Goal: Information Seeking & Learning: Find specific fact

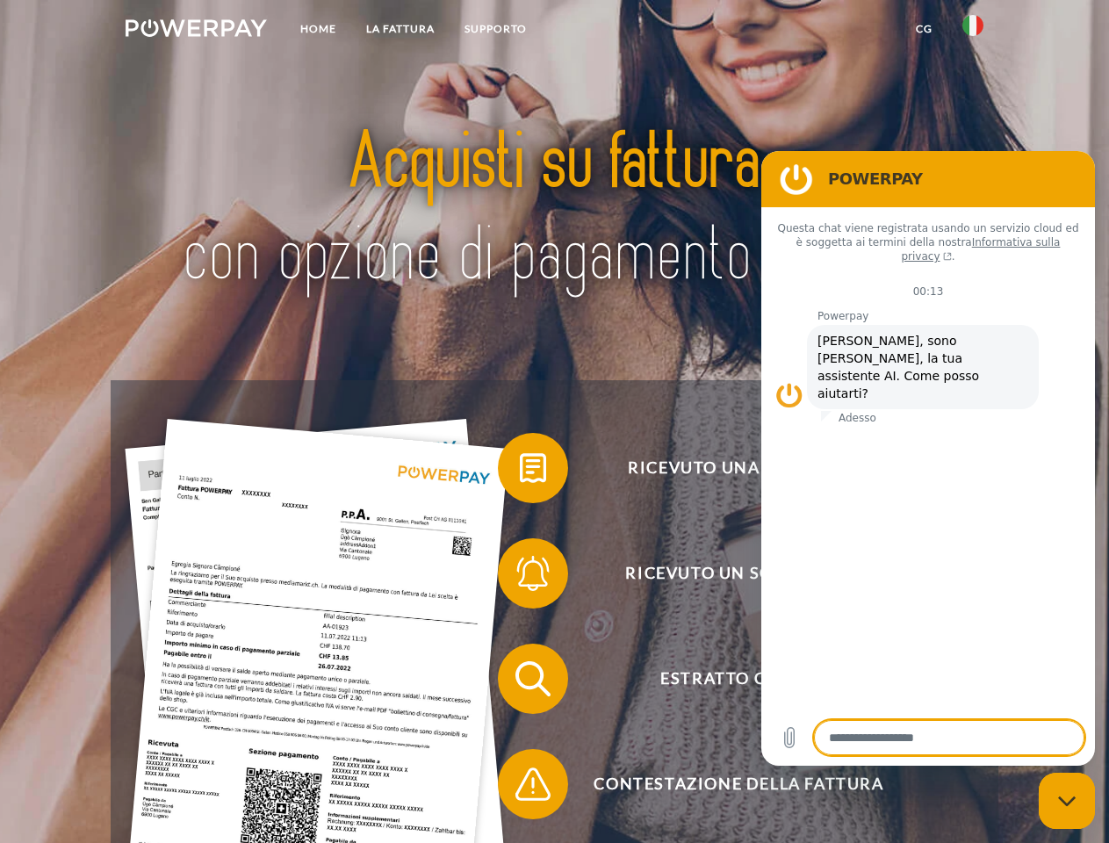
click at [196, 31] on img at bounding box center [196, 28] width 141 height 18
click at [973, 31] on img at bounding box center [972, 25] width 21 height 21
click at [923, 29] on link "CG" at bounding box center [924, 29] width 47 height 32
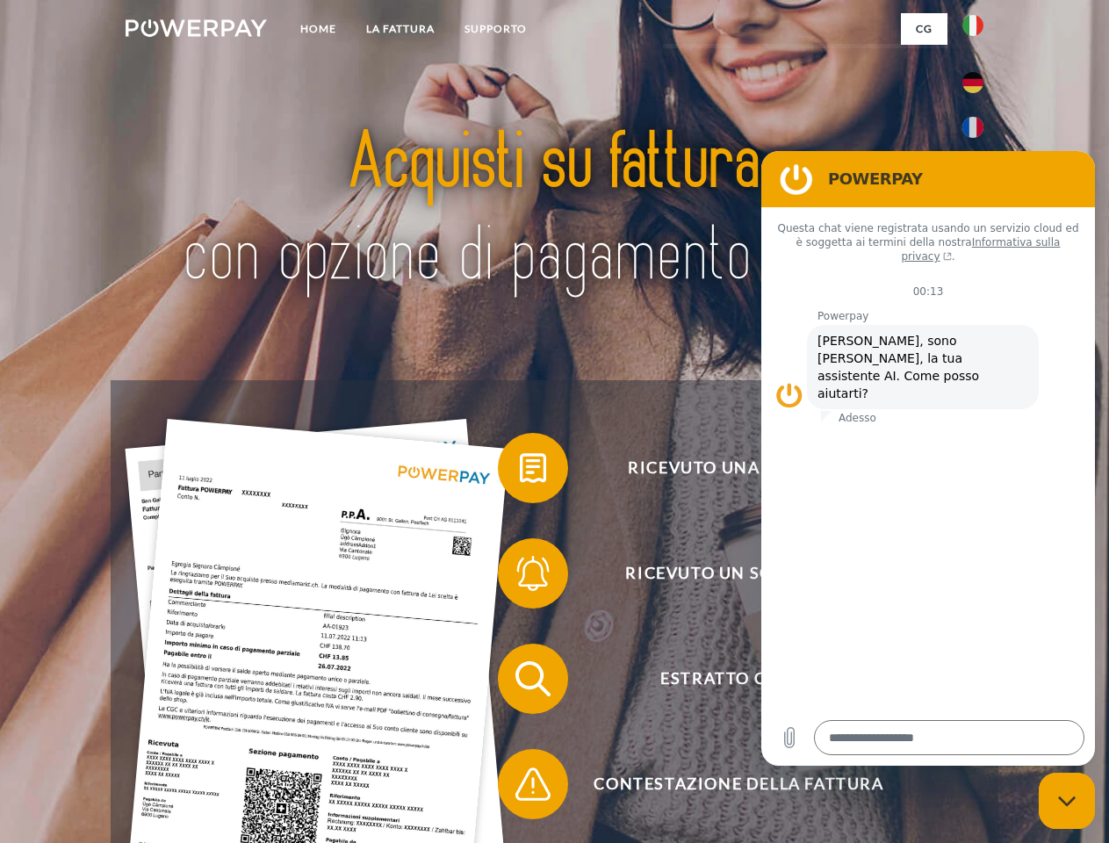
click at [520, 471] on span at bounding box center [507, 468] width 88 height 88
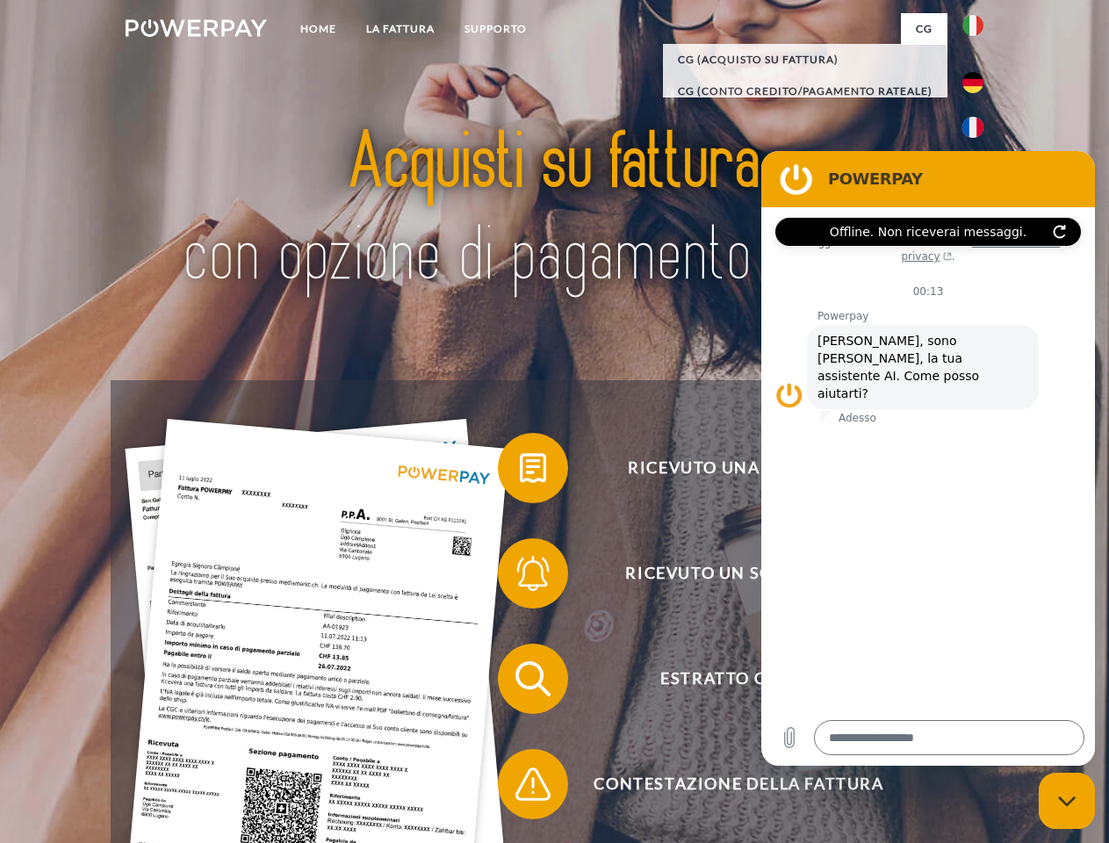
click at [520, 577] on span at bounding box center [507, 573] width 88 height 88
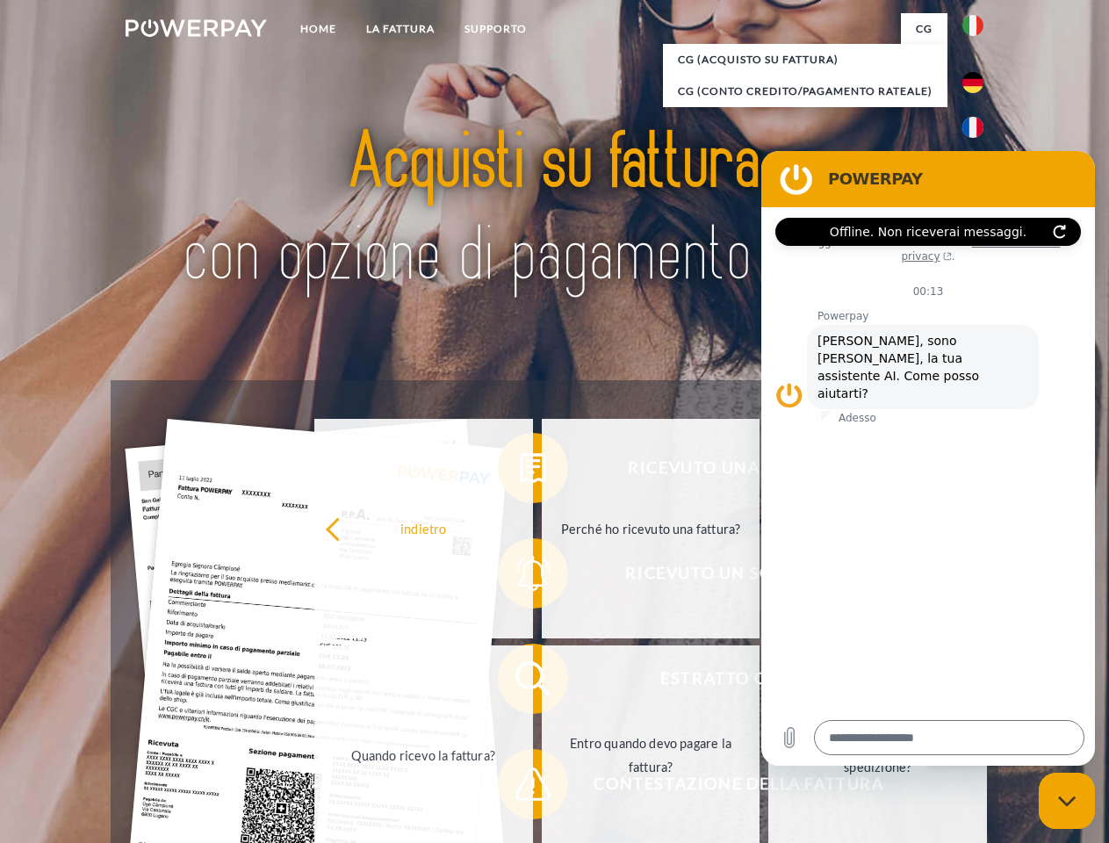
click at [542, 682] on link "Entro quando devo pagare la fattura?" at bounding box center [651, 754] width 219 height 219
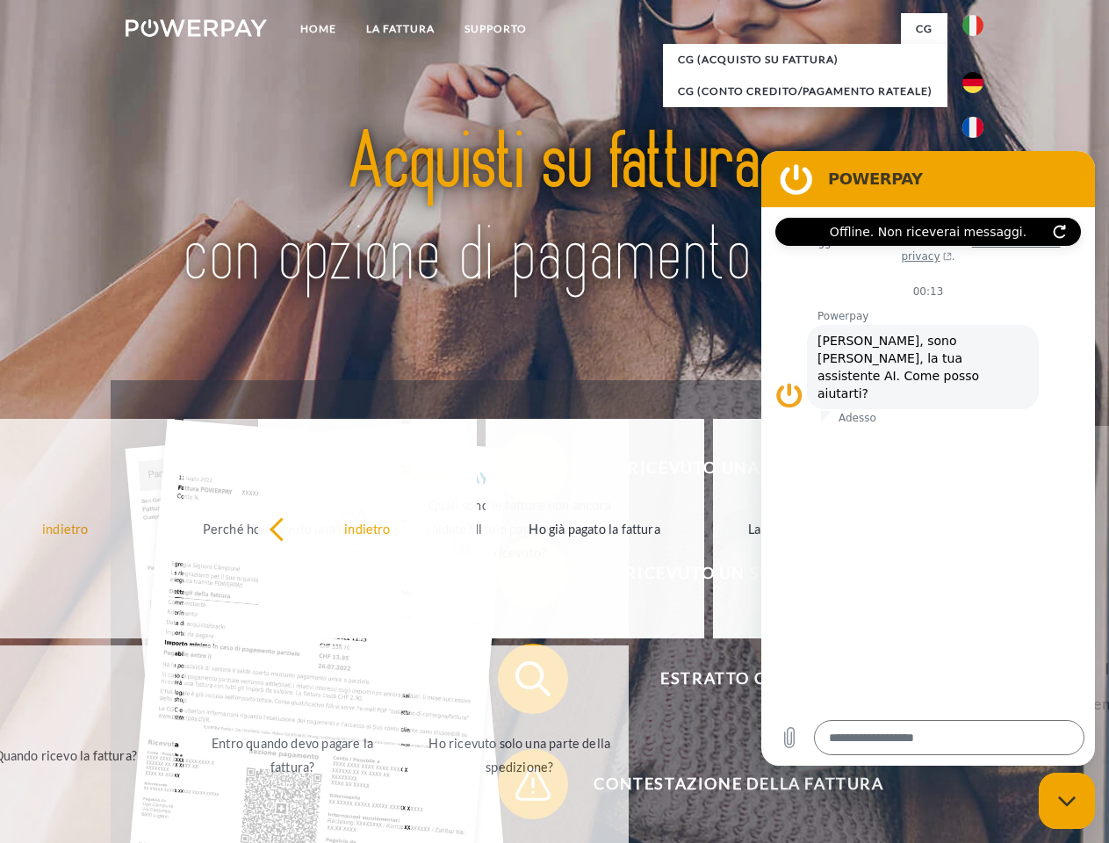
click at [520, 787] on span at bounding box center [507, 784] width 88 height 88
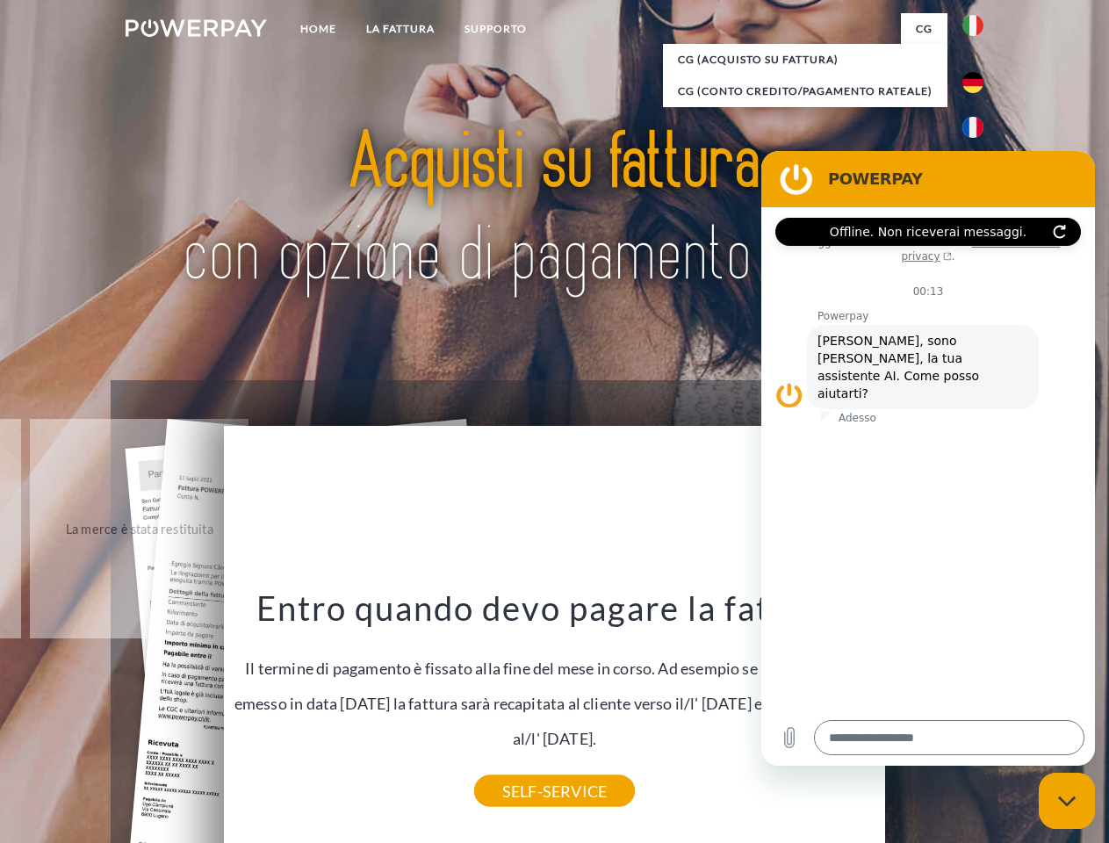
click at [1066, 801] on icon "Chiudi la finestra di messaggistica" at bounding box center [1067, 800] width 18 height 11
type textarea "*"
